Goal: Task Accomplishment & Management: Complete application form

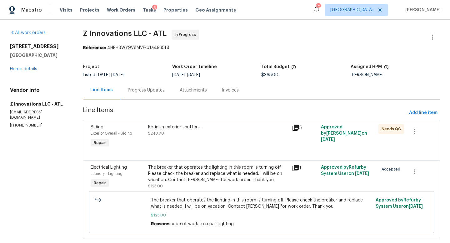
scroll to position [14, 0]
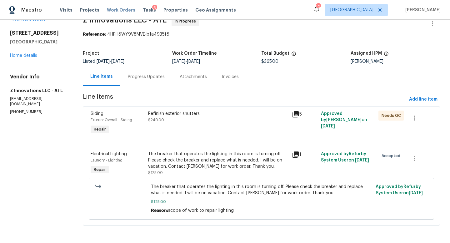
click at [122, 10] on span "Work Orders" at bounding box center [121, 10] width 28 height 6
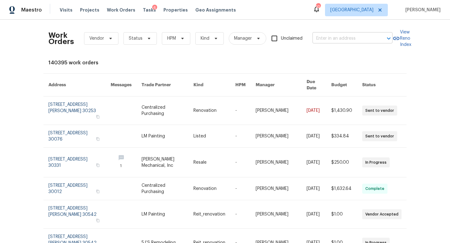
click at [331, 40] on input "text" at bounding box center [344, 39] width 63 height 10
type input "2756 del"
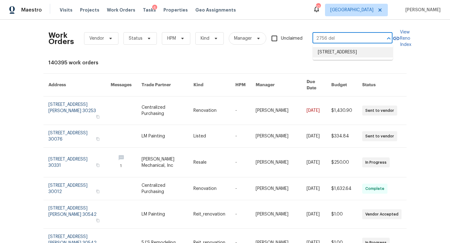
click at [334, 49] on li "2756 Del Ridge Dr, Douglasville, GA 30135" at bounding box center [353, 52] width 80 height 10
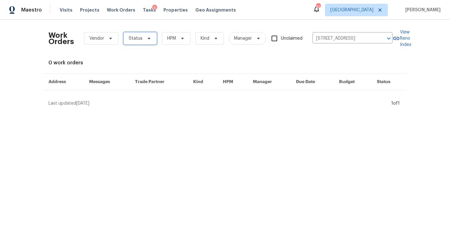
click at [138, 37] on span "Status" at bounding box center [136, 38] width 14 height 6
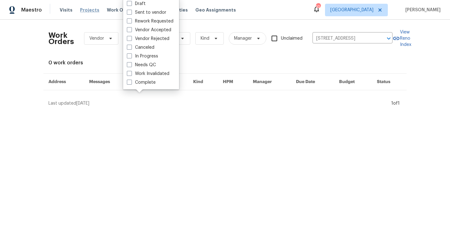
click at [94, 12] on span "Projects" at bounding box center [89, 10] width 19 height 6
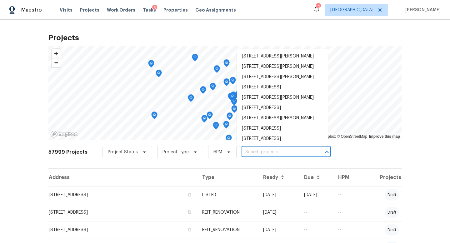
click at [254, 151] on input "text" at bounding box center [278, 153] width 72 height 10
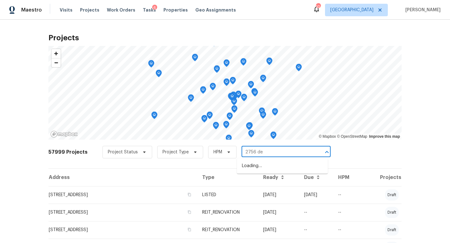
type input "2756 del"
click at [254, 170] on li "2756 Del Ridge Dr, Douglasville, GA 30135" at bounding box center [282, 166] width 91 height 10
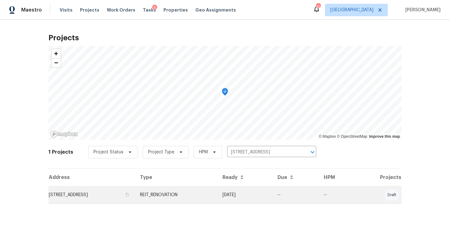
click at [78, 197] on td "2756 Del Ridge Dr, Douglasville, GA 30135" at bounding box center [91, 195] width 87 height 18
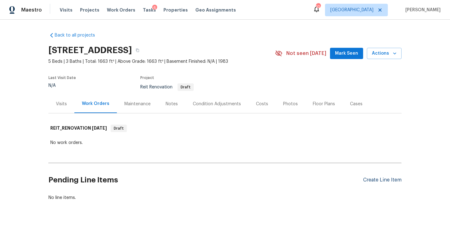
click at [380, 179] on div "Create Line Item" at bounding box center [382, 180] width 38 height 6
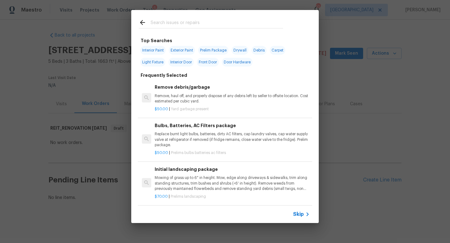
click at [177, 25] on input "text" at bounding box center [217, 23] width 133 height 9
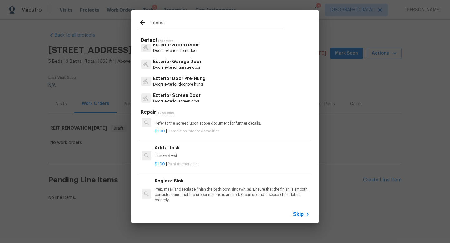
scroll to position [969, 0]
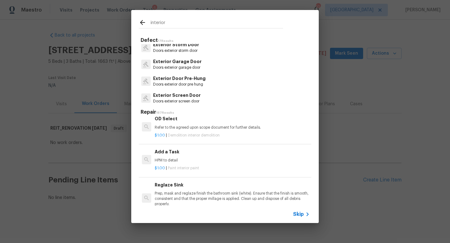
type input "interior"
click at [174, 149] on h6 "Add a Task" at bounding box center [232, 151] width 155 height 7
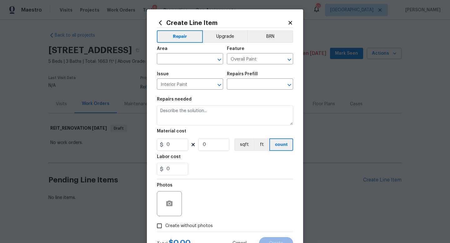
type textarea "HPM to detail"
type input "1"
type input "Add a Task $1.00"
click at [187, 59] on input "text" at bounding box center [181, 60] width 49 height 10
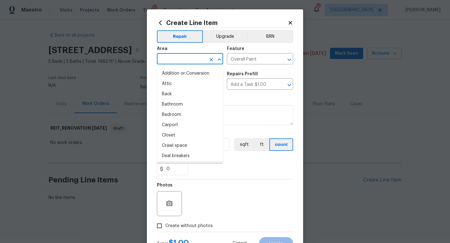
click at [206, 177] on section "Repairs needed HPM to detail Material cost 1 1 sqft ft count Labor cost 0" at bounding box center [225, 136] width 136 height 86
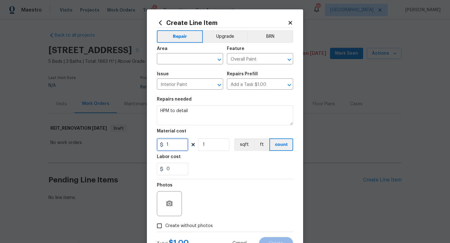
drag, startPoint x: 171, startPoint y: 146, endPoint x: 156, endPoint y: 143, distance: 14.9
click at [156, 143] on div "Create Line Item Repair Upgrade BRN Area ​ Feature Overall Paint ​ Issue Interi…" at bounding box center [225, 134] width 156 height 250
type input "75"
click at [173, 57] on input "text" at bounding box center [181, 60] width 49 height 10
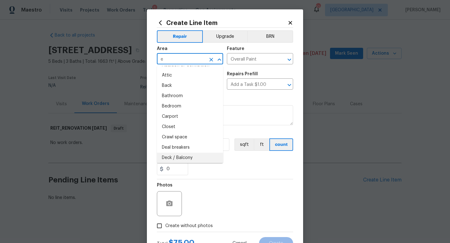
scroll to position [0, 0]
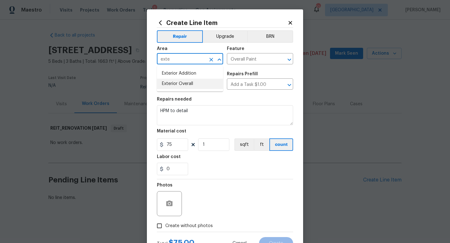
click at [186, 83] on li "Exterior Overall" at bounding box center [190, 84] width 66 height 10
type input "Exterior Overall"
click at [239, 59] on input "Overall Paint" at bounding box center [251, 60] width 49 height 10
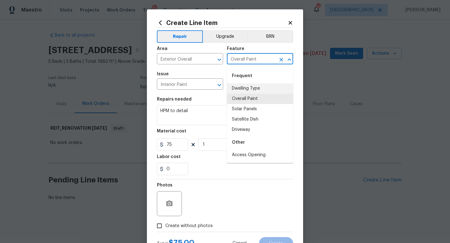
click at [252, 89] on li "Dwelling Type" at bounding box center [260, 88] width 66 height 10
type input "Dwelling Type"
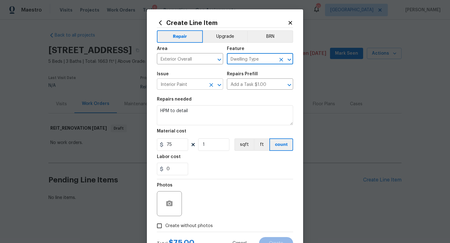
click at [185, 84] on input "Interior Paint" at bounding box center [181, 85] width 49 height 10
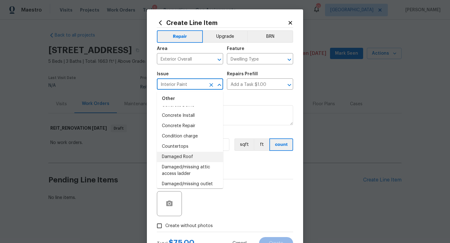
scroll to position [201, 0]
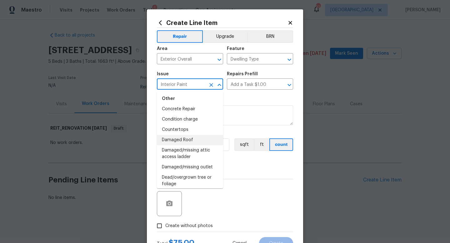
click at [189, 140] on li "Damaged Roof" at bounding box center [190, 140] width 66 height 10
type input "Damaged Roof"
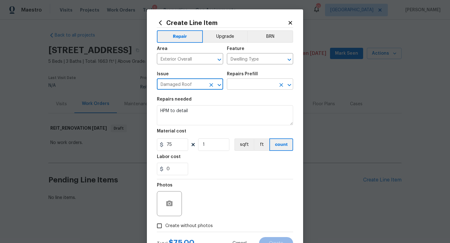
click at [250, 83] on input "text" at bounding box center [251, 85] width 49 height 10
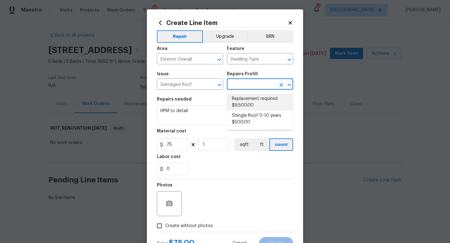
click at [214, 97] on section "Repairs needed HPM to detail Material cost 75 1 sqft ft count Labor cost 0" at bounding box center [225, 136] width 136 height 86
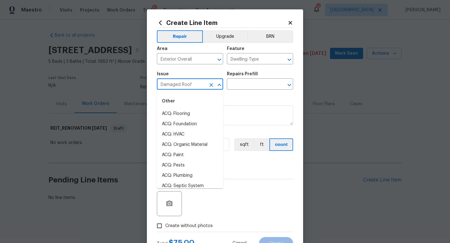
click at [203, 83] on input "Damaged Roof" at bounding box center [181, 85] width 49 height 10
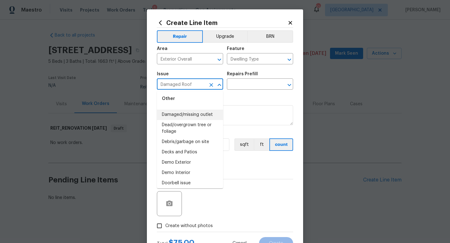
scroll to position [255, 0]
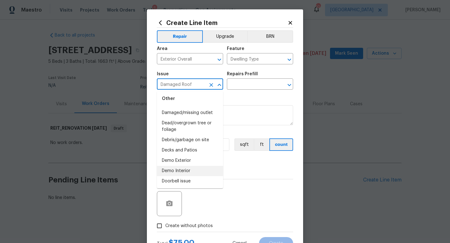
click at [187, 167] on li "Demo Interior" at bounding box center [190, 171] width 66 height 10
type input "Demo Interior"
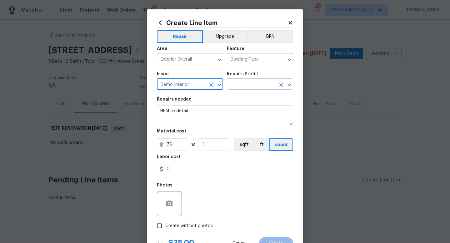
click at [237, 81] on input "text" at bounding box center [251, 85] width 49 height 10
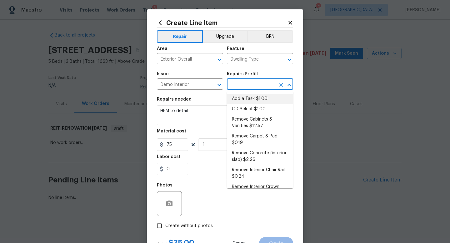
click at [239, 98] on li "Add a Task $1.00" at bounding box center [260, 99] width 66 height 10
type input "Demolition"
type input "Add a Task $1.00"
type input "1"
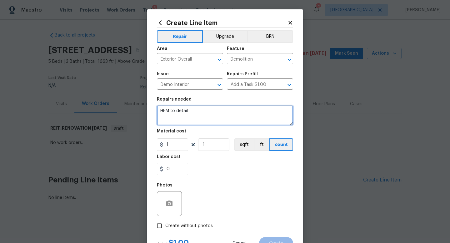
drag, startPoint x: 183, startPoint y: 107, endPoint x: 168, endPoint y: 106, distance: 14.1
click at [168, 106] on textarea "HPM to detail" at bounding box center [225, 115] width 136 height 20
drag, startPoint x: 192, startPoint y: 113, endPoint x: 150, endPoint y: 111, distance: 41.3
click at [150, 111] on div "Create Line Item Repair Upgrade BRN Area Exterior Overall ​ Feature Demolition …" at bounding box center [225, 134] width 156 height 250
paste textarea "1.Roof observed from the ground, limited visibility, appears to be below standa…"
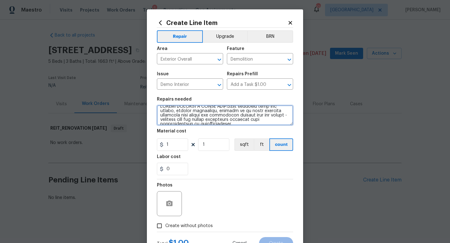
scroll to position [0, 0]
click at [229, 110] on textarea at bounding box center [225, 115] width 136 height 20
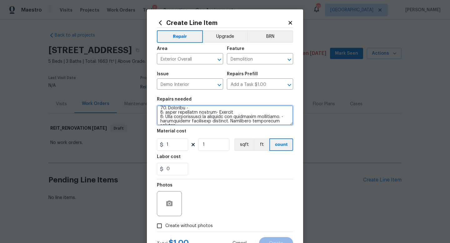
scroll to position [76, 0]
type textarea "PLEASE PROVIDE A QUOTE ONLY:1.Roof observed from the ground, limited visibility…"
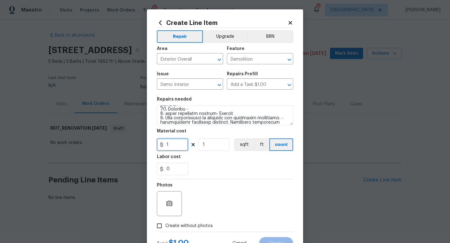
click at [166, 145] on input "1" at bounding box center [172, 144] width 31 height 13
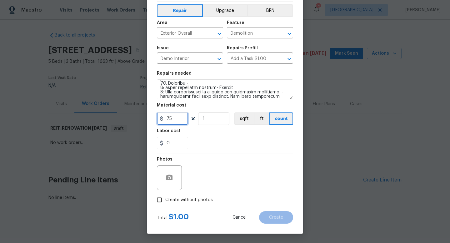
type input "75"
click at [161, 197] on input "Create without photos" at bounding box center [159, 200] width 12 height 12
checkbox input "true"
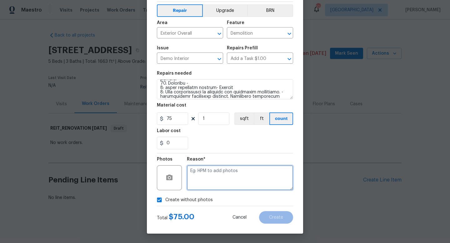
click at [191, 189] on textarea at bounding box center [240, 177] width 106 height 25
type textarea "RAAS"
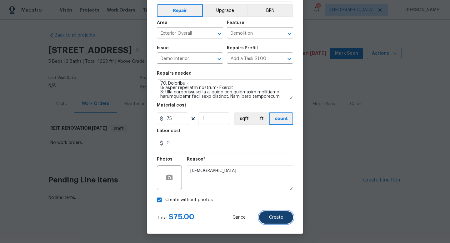
click at [283, 216] on button "Create" at bounding box center [276, 217] width 34 height 13
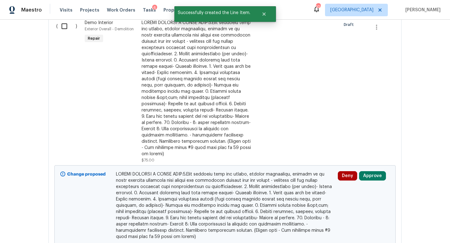
scroll to position [194, 0]
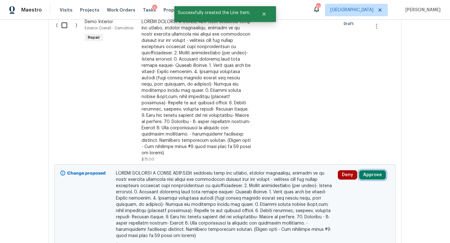
click at [365, 170] on button "Approve" at bounding box center [372, 174] width 27 height 9
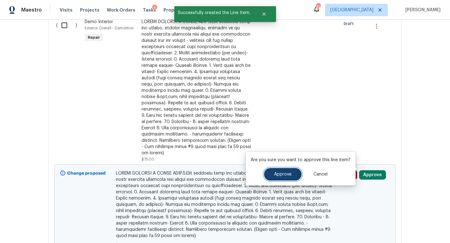
click at [274, 175] on span "Approve" at bounding box center [283, 174] width 18 height 5
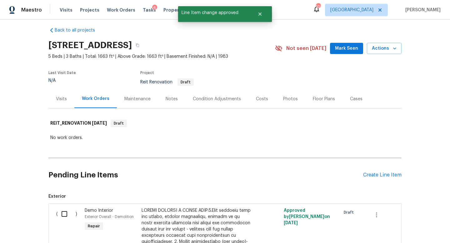
scroll to position [45, 0]
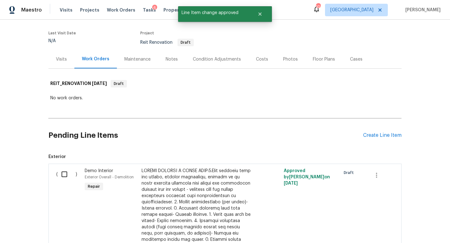
click at [62, 172] on input "checkbox" at bounding box center [67, 174] width 18 height 13
checkbox input "true"
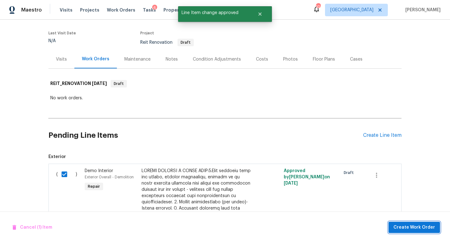
click at [413, 228] on span "Create Work Order" at bounding box center [415, 228] width 42 height 8
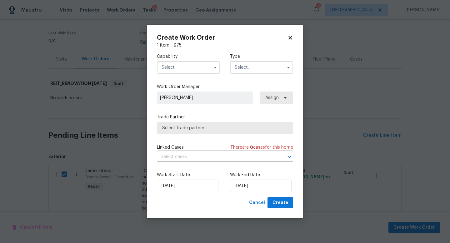
click at [187, 67] on input "text" at bounding box center [188, 67] width 63 height 13
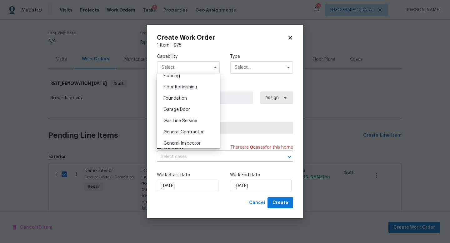
scroll to position [248, 0]
click at [194, 128] on div "General Contractor" at bounding box center [188, 131] width 60 height 11
type input "General Contractor"
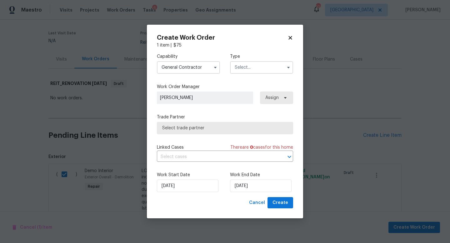
click at [247, 68] on input "text" at bounding box center [261, 67] width 63 height 13
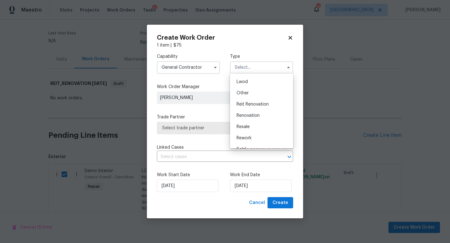
scroll to position [68, 0]
click at [251, 103] on span "Reit Renovation" at bounding box center [253, 103] width 32 height 4
type input "Reit Renovation"
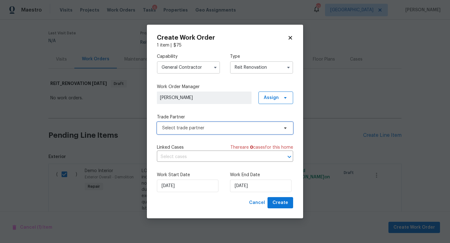
click at [185, 130] on span "Select trade partner" at bounding box center [220, 128] width 117 height 6
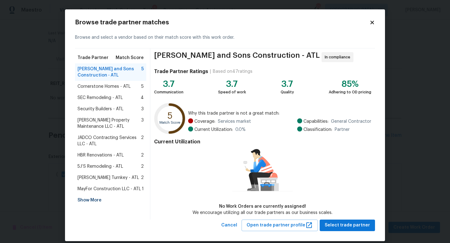
click at [92, 201] on div "Show More" at bounding box center [110, 200] width 71 height 11
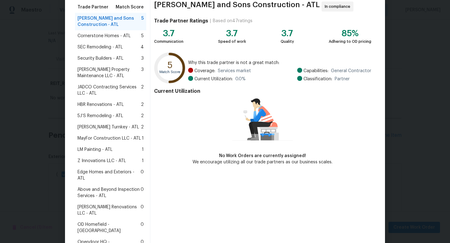
scroll to position [52, 0]
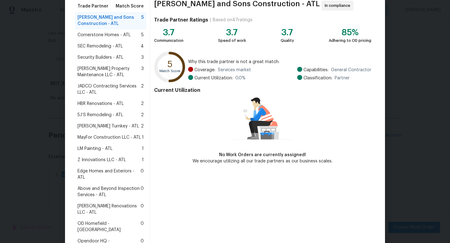
click at [100, 189] on span "Above and Beyond Inspection Services - ATL" at bounding box center [109, 192] width 63 height 13
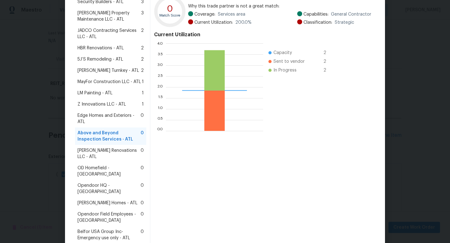
scroll to position [135, 0]
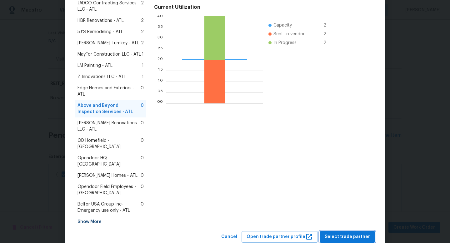
click at [336, 233] on span "Select trade partner" at bounding box center [347, 237] width 45 height 8
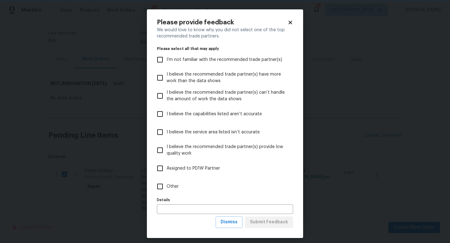
scroll to position [0, 0]
click at [161, 187] on input "Other" at bounding box center [159, 186] width 13 height 13
checkbox input "true"
click at [177, 209] on input "text" at bounding box center [225, 209] width 136 height 10
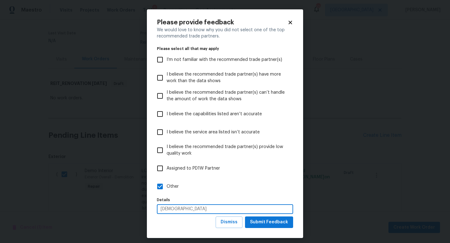
type input "RAAS"
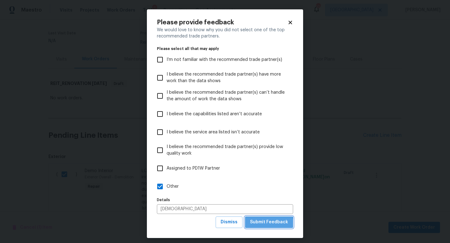
click at [270, 224] on span "Submit Feedback" at bounding box center [269, 223] width 38 height 8
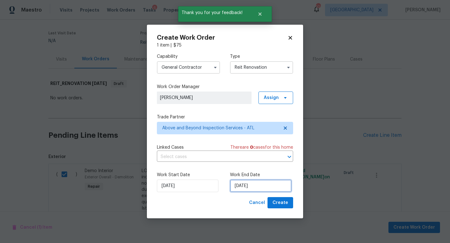
click at [269, 188] on input "10/2/2025" at bounding box center [261, 186] width 62 height 13
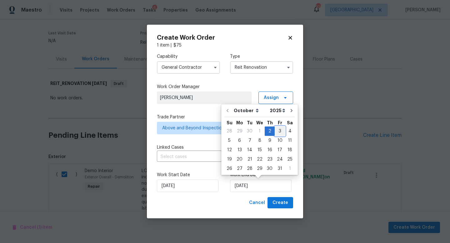
click at [279, 131] on div "3" at bounding box center [280, 131] width 10 height 9
type input "10/3/2025"
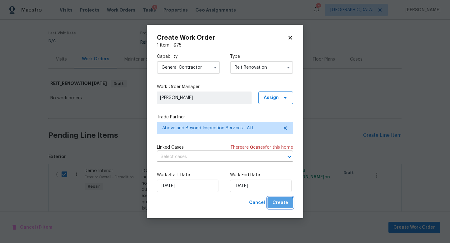
click at [280, 204] on span "Create" at bounding box center [281, 203] width 16 height 8
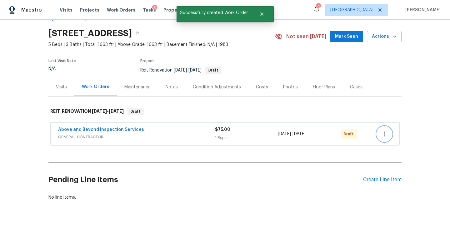
click at [384, 133] on icon "button" at bounding box center [385, 134] width 8 height 8
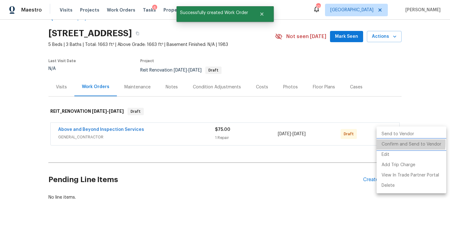
click at [387, 143] on li "Confirm and Send to Vendor" at bounding box center [412, 144] width 70 height 10
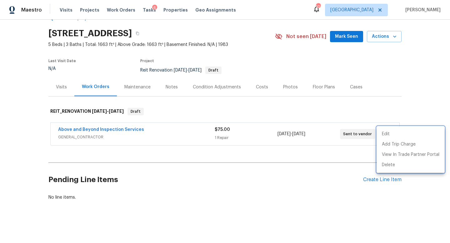
click at [164, 89] on div at bounding box center [225, 121] width 450 height 243
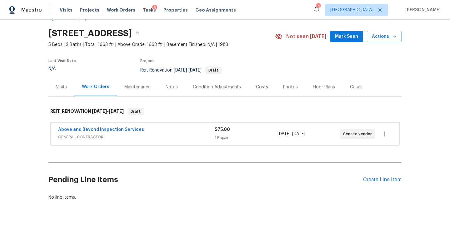
click at [170, 87] on div "Notes" at bounding box center [172, 87] width 12 height 6
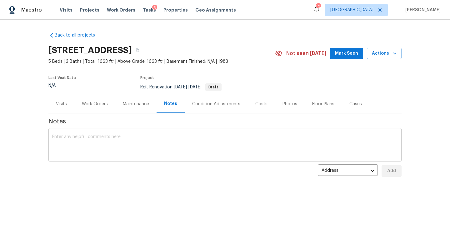
click at [113, 132] on div "x ​" at bounding box center [224, 146] width 353 height 32
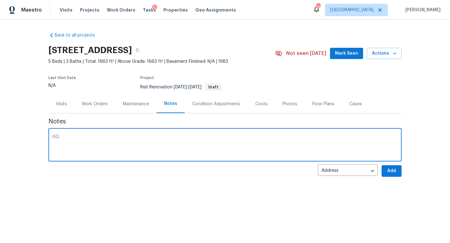
type textarea "G"
type textarea "Good afternoon! Please provide a quote only for the items in the work order. I …"
click at [393, 170] on span "Add" at bounding box center [392, 171] width 10 height 8
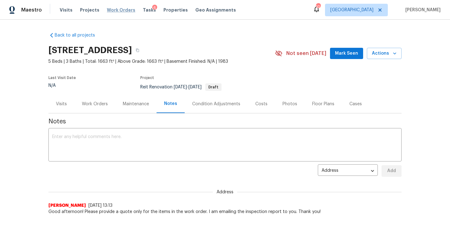
click at [127, 11] on span "Work Orders" at bounding box center [121, 10] width 28 height 6
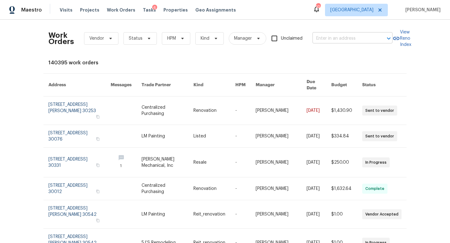
click at [320, 37] on input "text" at bounding box center [344, 39] width 63 height 10
type input "61 barring"
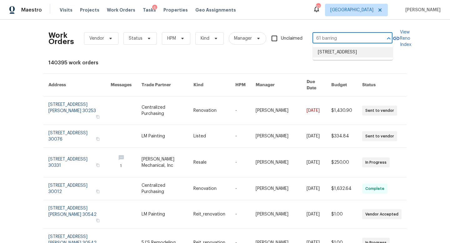
click at [318, 58] on li "61 Barrington Pl, Marietta, GA 30066" at bounding box center [353, 52] width 80 height 10
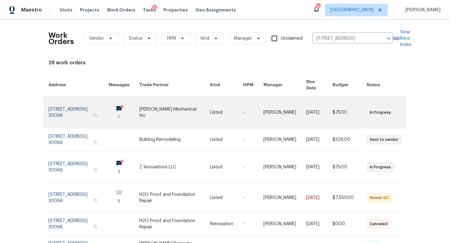
click at [88, 110] on link at bounding box center [78, 113] width 60 height 32
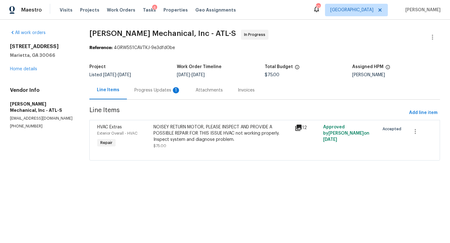
click at [157, 92] on div "Progress Updates 1" at bounding box center [157, 90] width 46 height 6
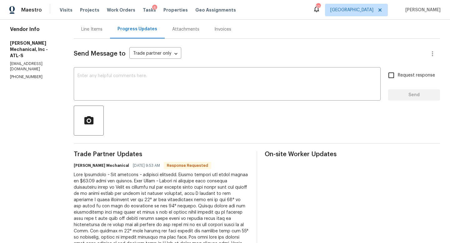
scroll to position [48, 0]
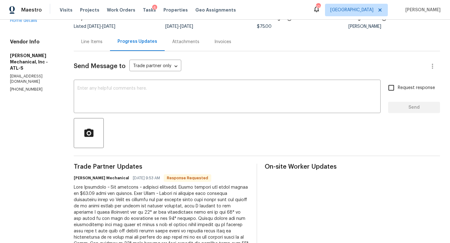
click at [110, 45] on div "Line Items" at bounding box center [92, 42] width 36 height 18
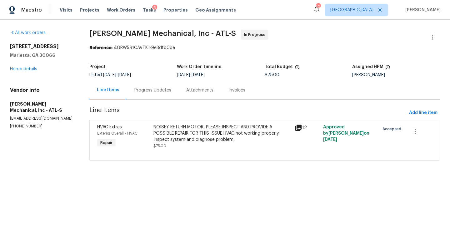
click at [192, 134] on div "NOISEY RETURN MOTOR, PLEASE INSPECT AND PROVIDE A POSSIBLE REPAIR FOR THIS ISSU…" at bounding box center [222, 133] width 138 height 19
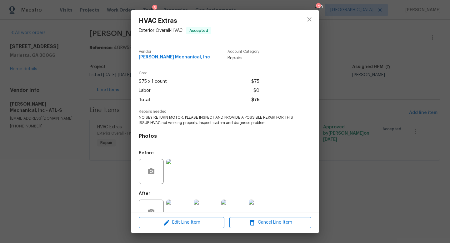
scroll to position [19, 0]
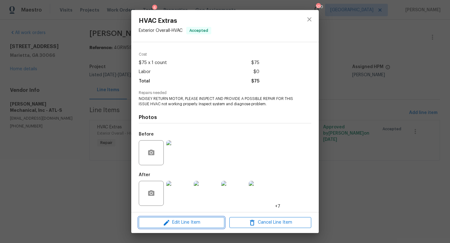
click at [177, 222] on span "Edit Line Item" at bounding box center [182, 223] width 82 height 8
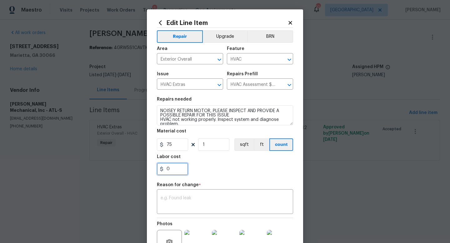
drag, startPoint x: 183, startPoint y: 165, endPoint x: 155, endPoint y: 166, distance: 27.2
click at [155, 166] on div "Edit Line Item Repair Upgrade BRN Area Exterior Overall ​ Feature HVAC ​ Issue …" at bounding box center [225, 156] width 156 height 295
type input "10"
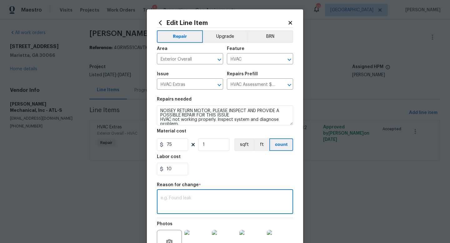
click at [167, 199] on textarea at bounding box center [225, 202] width 129 height 13
type textarea "cost"
click at [214, 171] on div "10" at bounding box center [225, 169] width 136 height 13
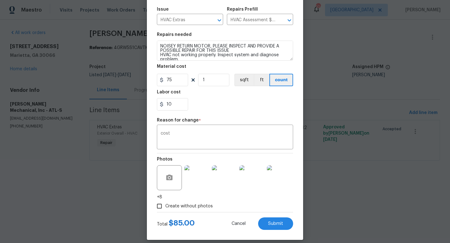
scroll to position [71, 0]
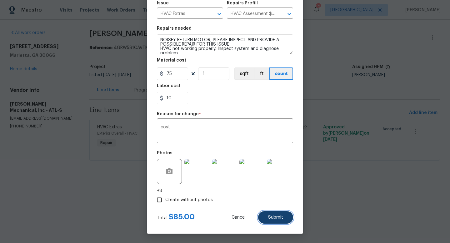
click at [268, 216] on button "Submit" at bounding box center [275, 217] width 35 height 13
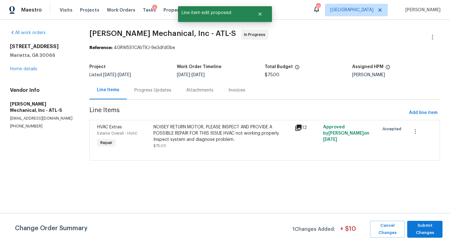
scroll to position [0, 0]
click at [428, 227] on span "Submit Changes" at bounding box center [424, 229] width 29 height 14
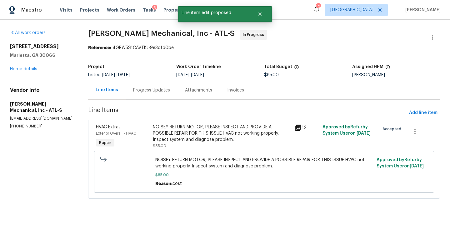
click at [153, 92] on div "Progress Updates" at bounding box center [151, 90] width 37 height 6
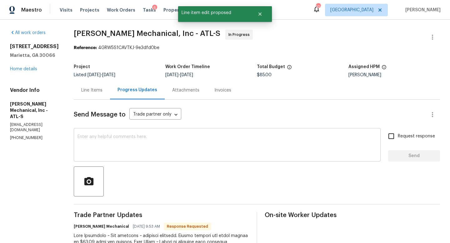
click at [166, 143] on textarea at bounding box center [227, 146] width 299 height 22
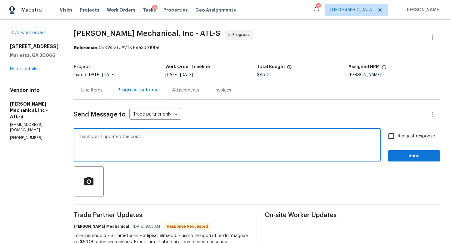
type textarea "Thank you. I updated the cost."
click at [389, 131] on input "Request response" at bounding box center [391, 136] width 13 height 13
checkbox input "true"
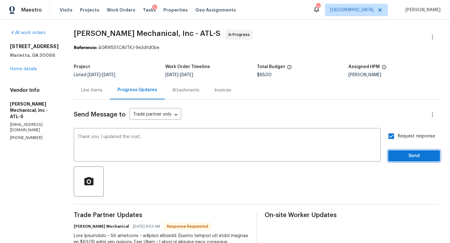
click at [400, 158] on span "Send" at bounding box center [414, 156] width 42 height 8
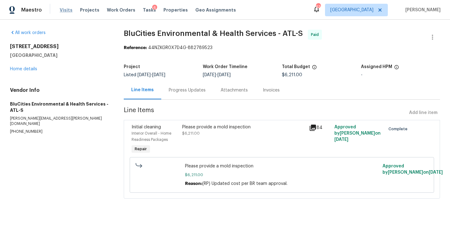
click at [61, 11] on span "Visits" at bounding box center [66, 10] width 13 height 6
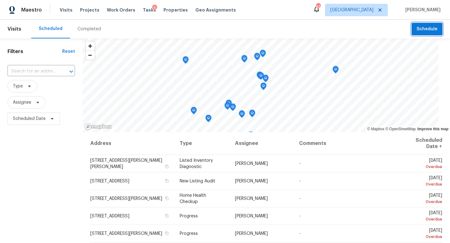
click at [435, 33] on button "Schedule" at bounding box center [427, 29] width 31 height 13
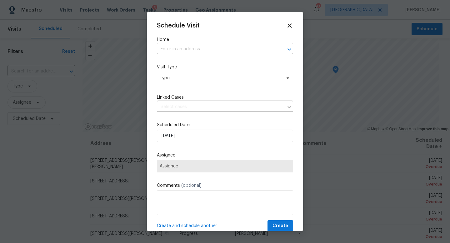
click at [246, 45] on input "text" at bounding box center [216, 49] width 119 height 10
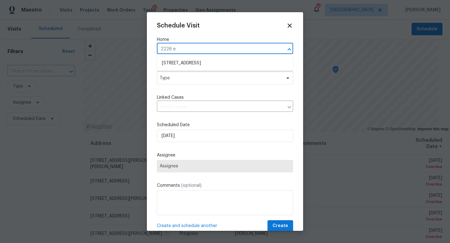
type input "2226 ex"
click at [203, 60] on li "2226 Exchange Pl SE, Conyers, GA 30013" at bounding box center [225, 63] width 136 height 10
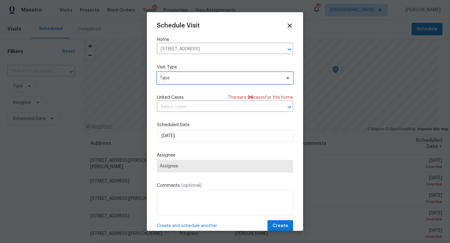
click at [185, 78] on span "Type" at bounding box center [221, 78] width 122 height 6
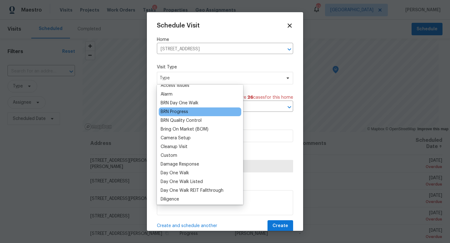
scroll to position [37, 0]
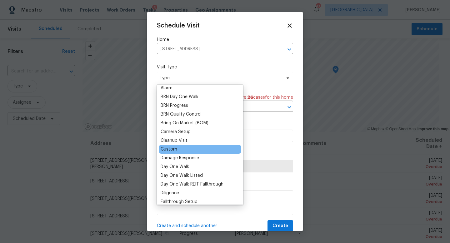
click at [173, 150] on div "Custom" at bounding box center [169, 149] width 17 height 6
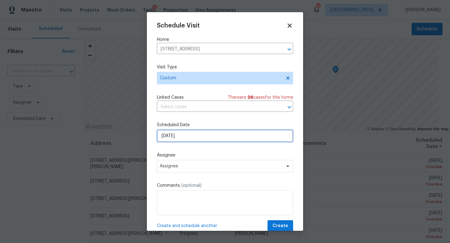
click at [175, 138] on input "10/2/2025" at bounding box center [225, 136] width 136 height 13
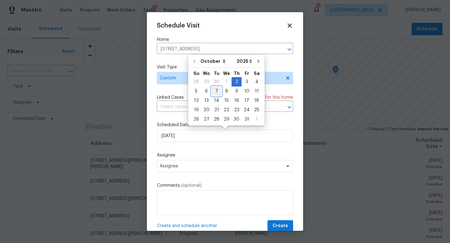
click at [217, 91] on div "7" at bounding box center [217, 91] width 10 height 9
type input "10/7/2025"
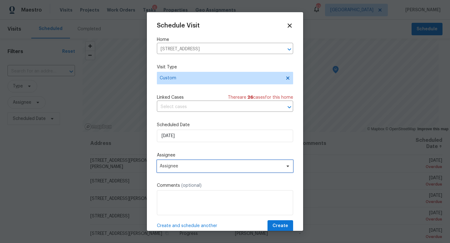
click at [177, 165] on span "Assignee" at bounding box center [221, 166] width 123 height 5
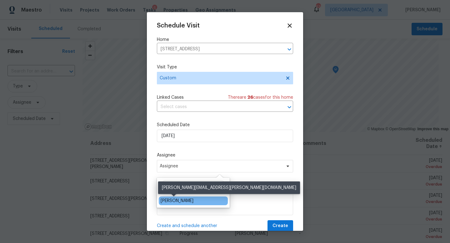
type input "ryan"
click at [175, 200] on div "Ryan Fogarty" at bounding box center [177, 201] width 33 height 6
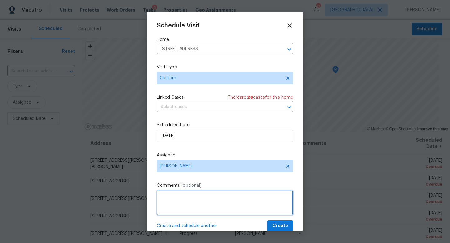
click at [174, 197] on textarea at bounding box center [225, 202] width 136 height 25
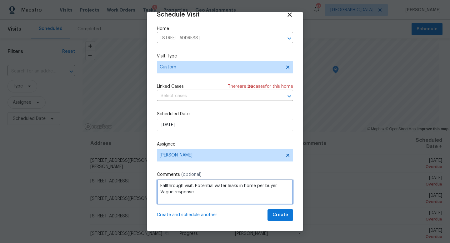
type textarea "Fallthrough visit. Potential water leaks in home per buyer. Vague response."
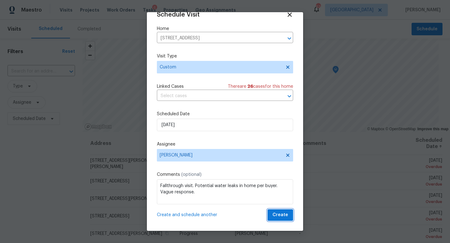
click at [280, 213] on span "Create" at bounding box center [281, 215] width 16 height 8
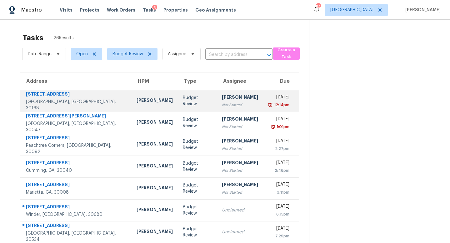
click at [222, 103] on div "Not Started" at bounding box center [240, 105] width 36 height 6
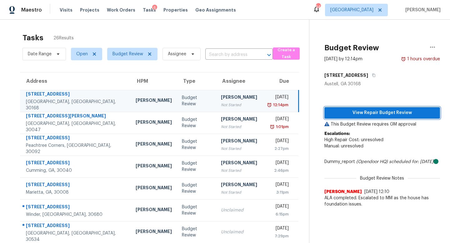
click at [371, 110] on span "View Repair Budget Review" at bounding box center [382, 113] width 106 height 8
